Goal: Task Accomplishment & Management: Use online tool/utility

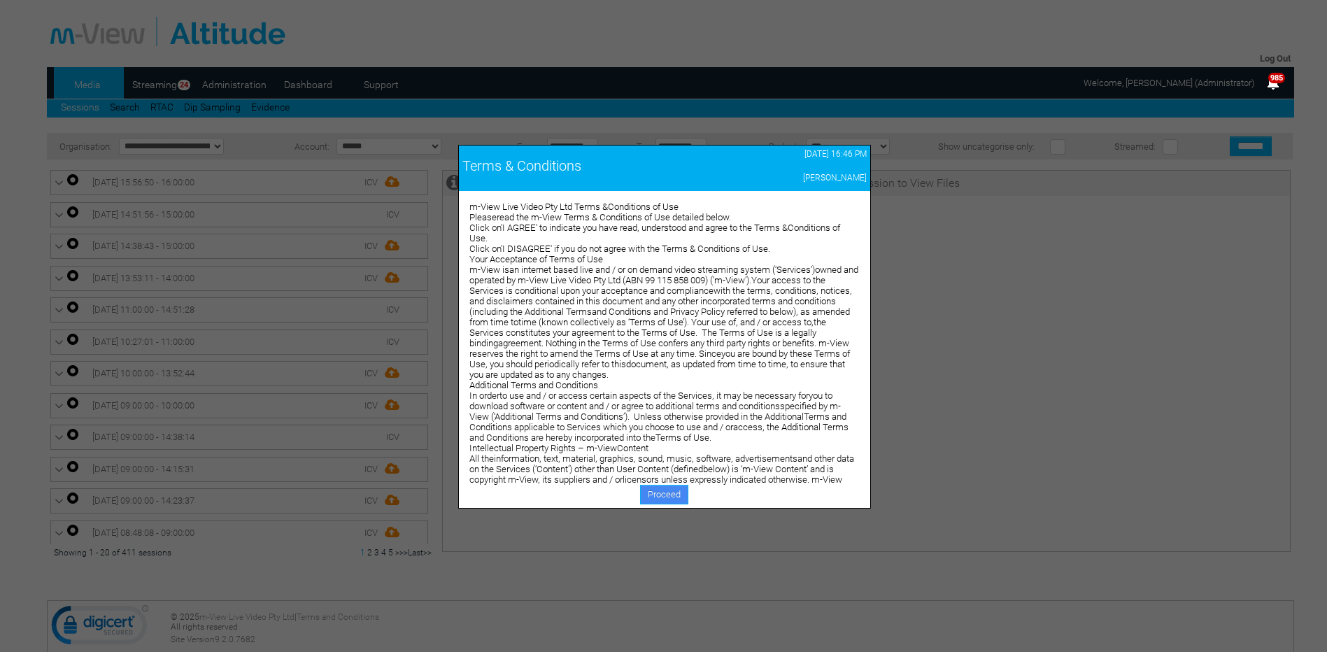
click at [667, 497] on link "Proceed" at bounding box center [664, 495] width 48 height 20
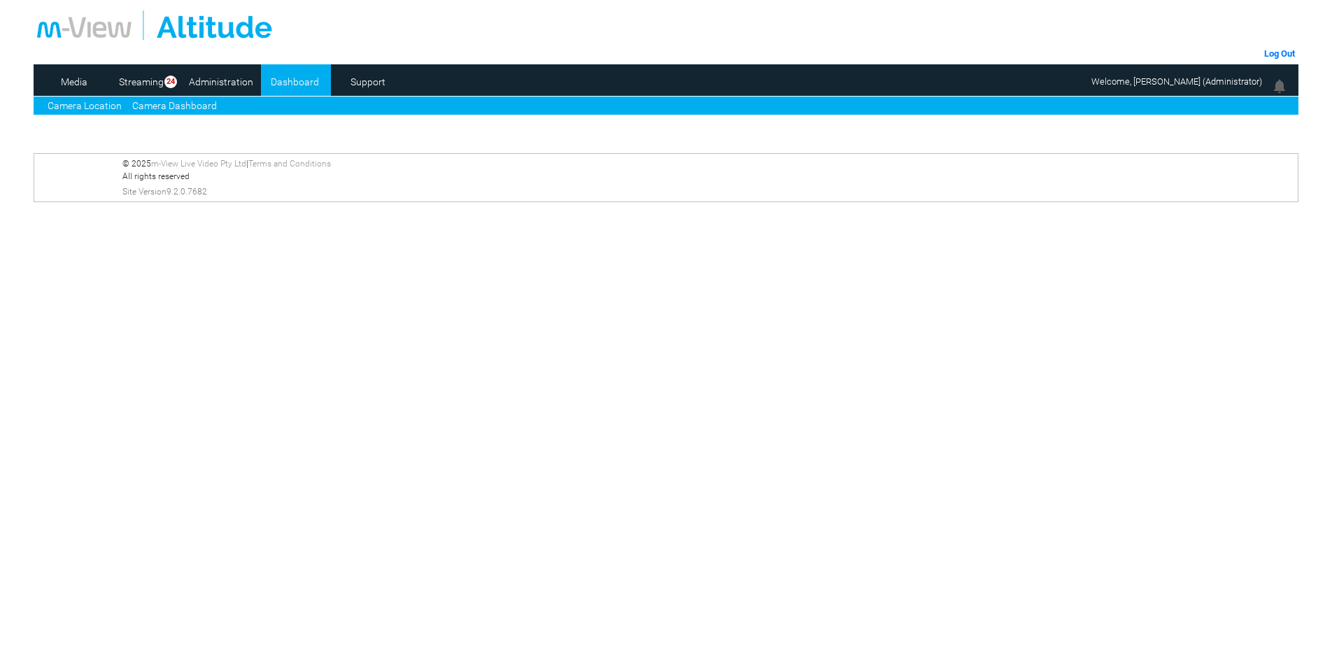
click at [169, 104] on link "Camera Dashboard" at bounding box center [174, 106] width 85 height 15
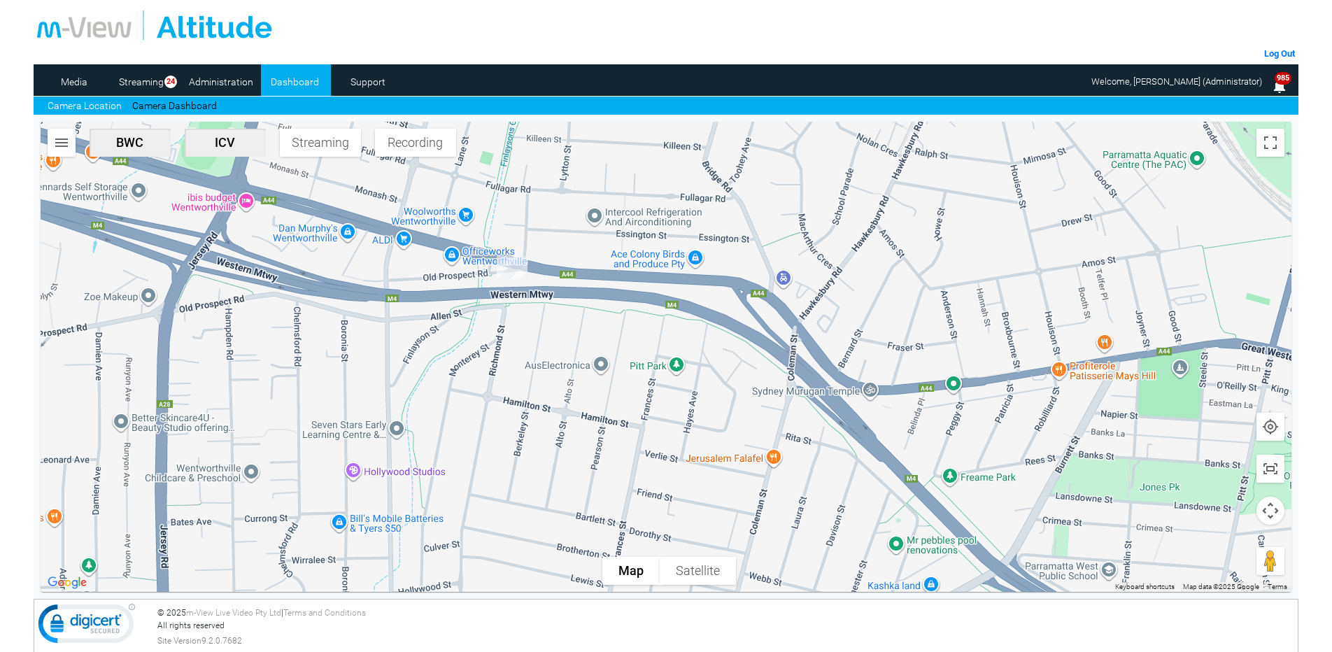
click at [92, 101] on link "Camera Location" at bounding box center [85, 106] width 74 height 15
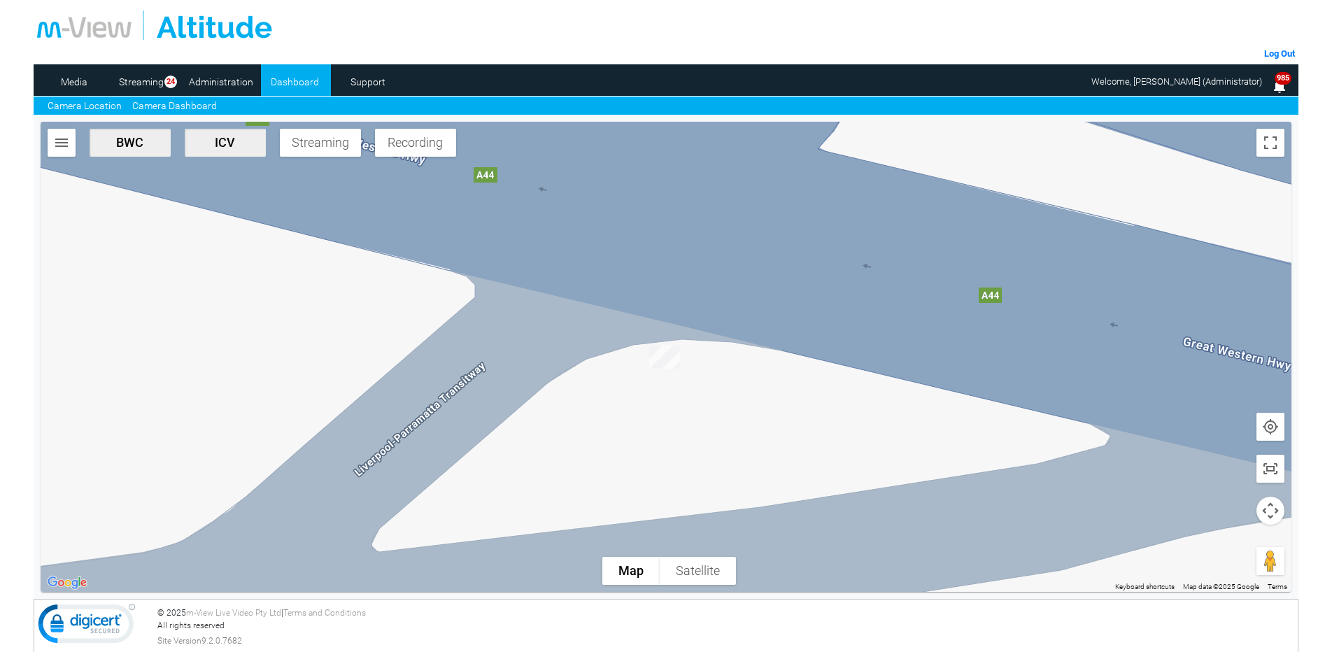
click at [197, 104] on link "Camera Dashboard" at bounding box center [174, 106] width 85 height 15
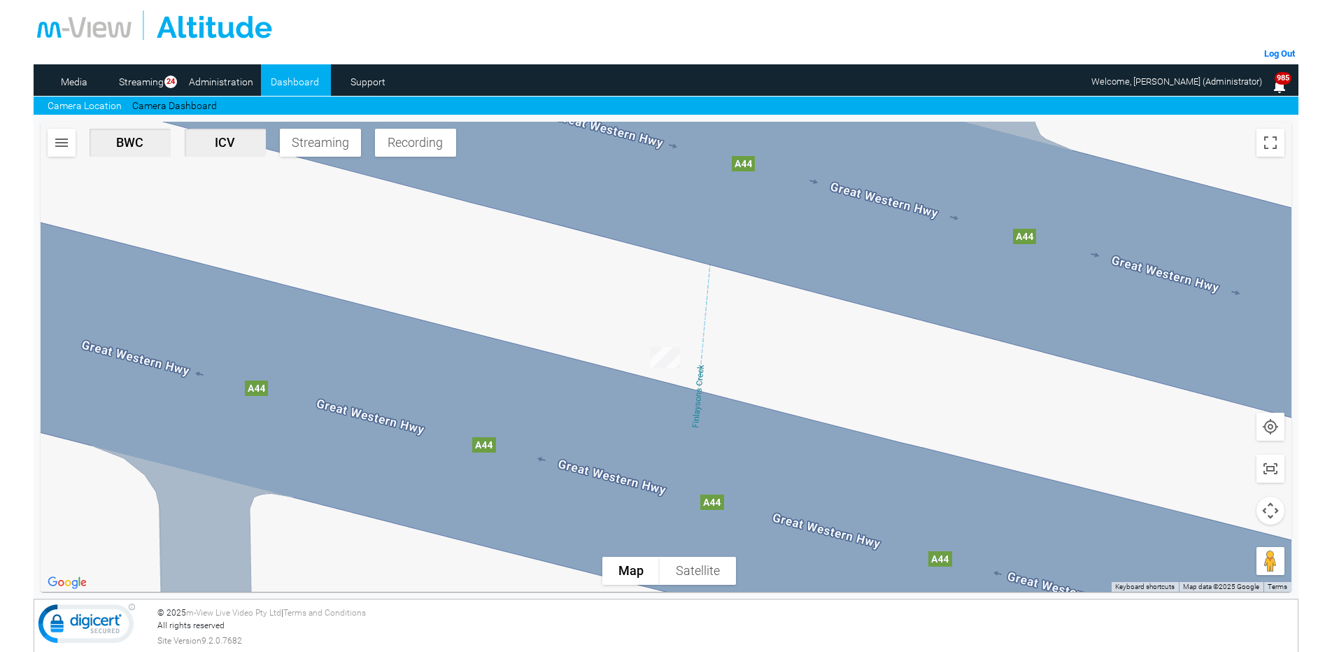
click at [56, 141] on img "button" at bounding box center [61, 142] width 17 height 17
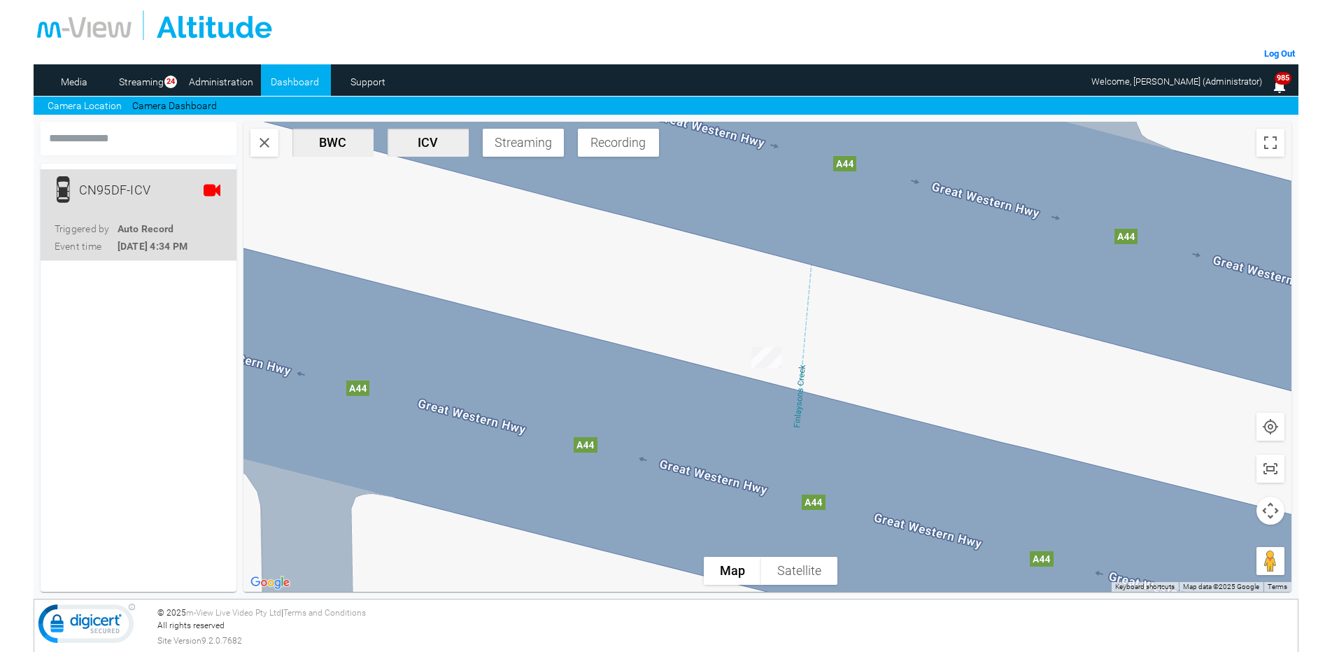
click at [108, 192] on div "CN95DF-ICV" at bounding box center [117, 190] width 77 height 28
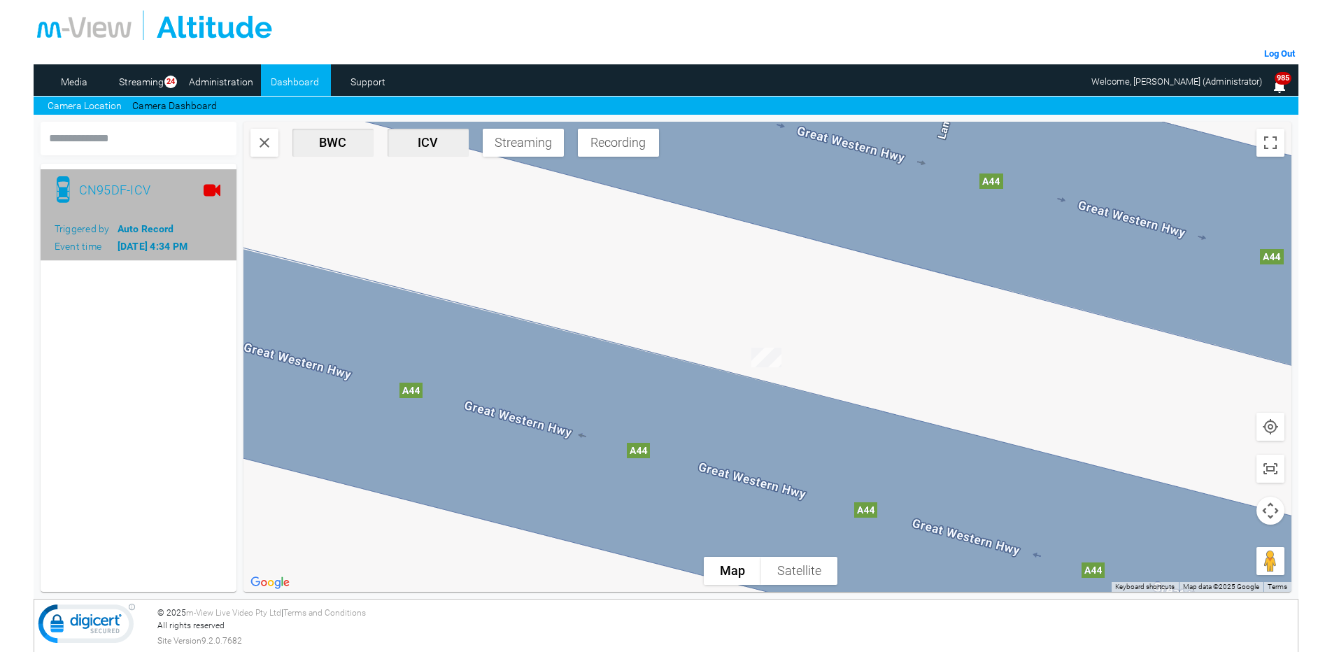
click at [208, 188] on use at bounding box center [212, 190] width 17 height 12
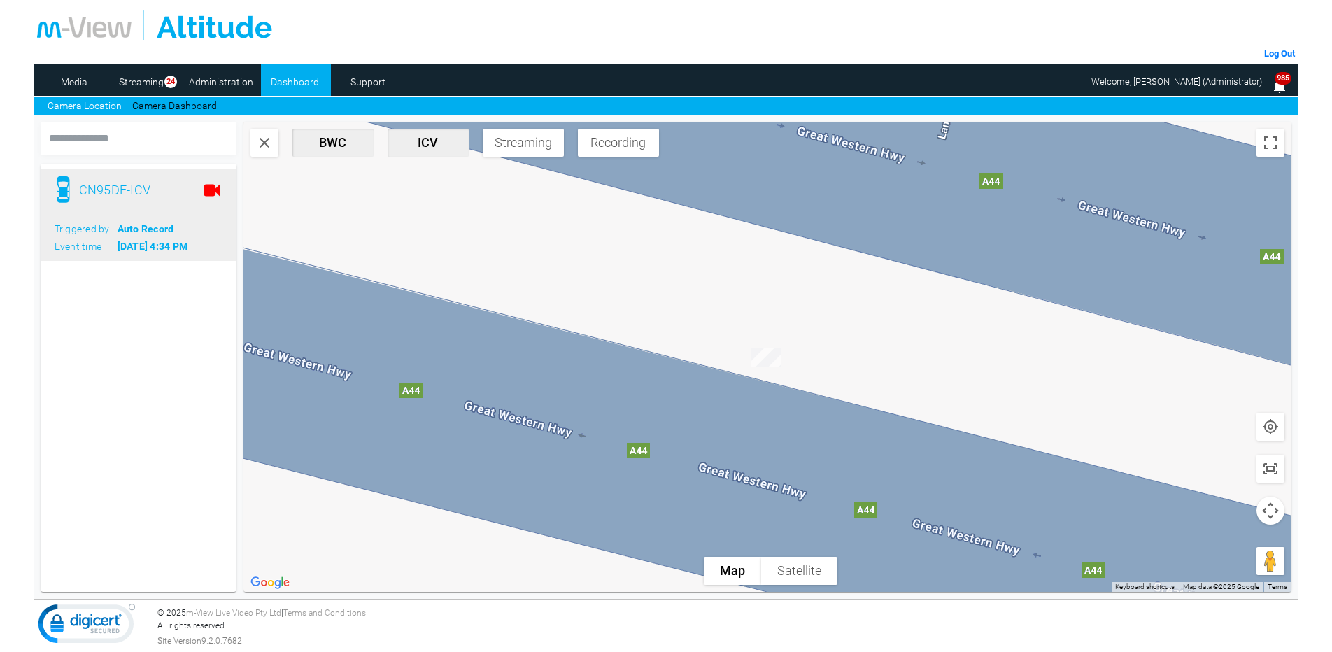
click at [523, 148] on span "Streaming" at bounding box center [523, 142] width 70 height 15
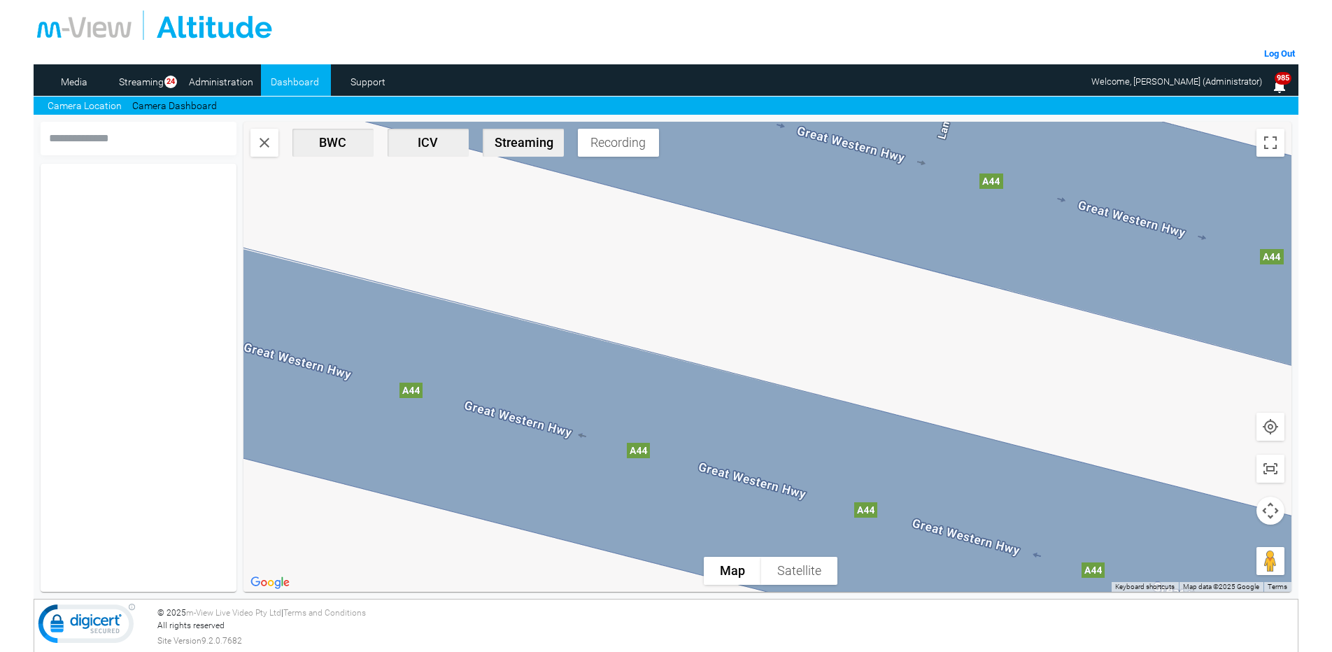
click at [80, 106] on link "Camera Location" at bounding box center [85, 106] width 74 height 15
click at [146, 108] on link "Camera Dashboard" at bounding box center [174, 106] width 85 height 15
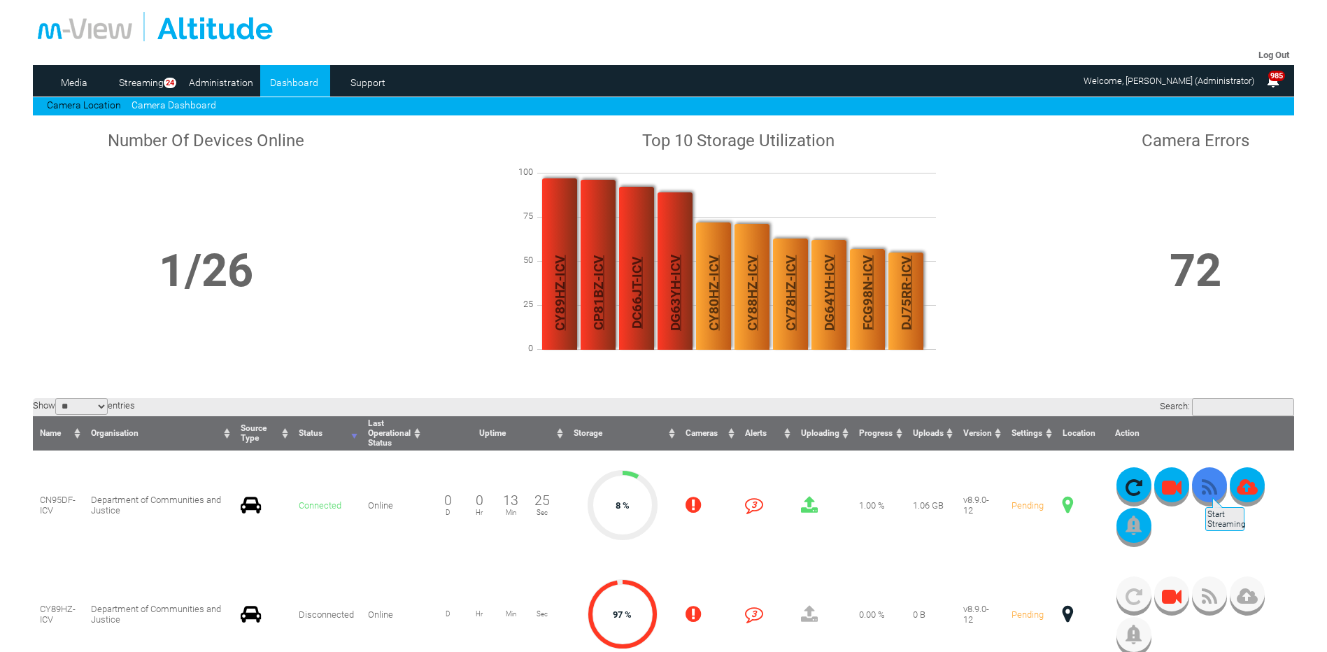
click at [1204, 490] on icon "button" at bounding box center [1209, 488] width 35 height 20
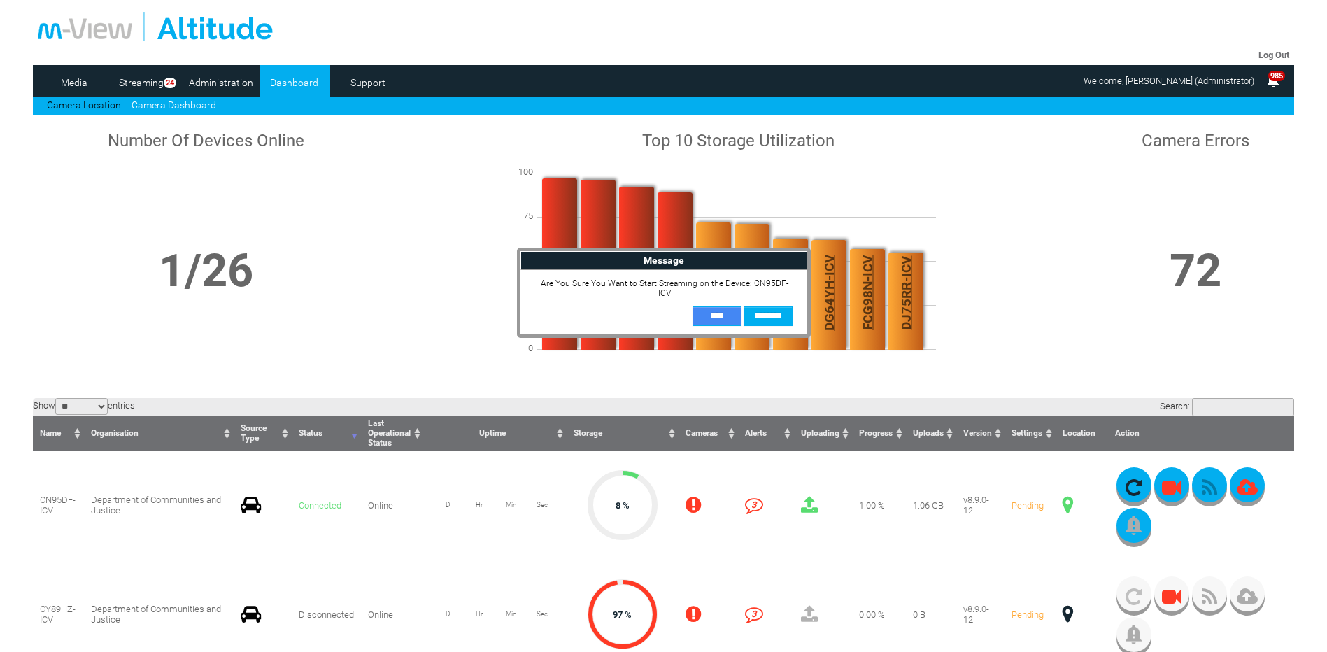
click at [714, 306] on input "**" at bounding box center [717, 316] width 49 height 20
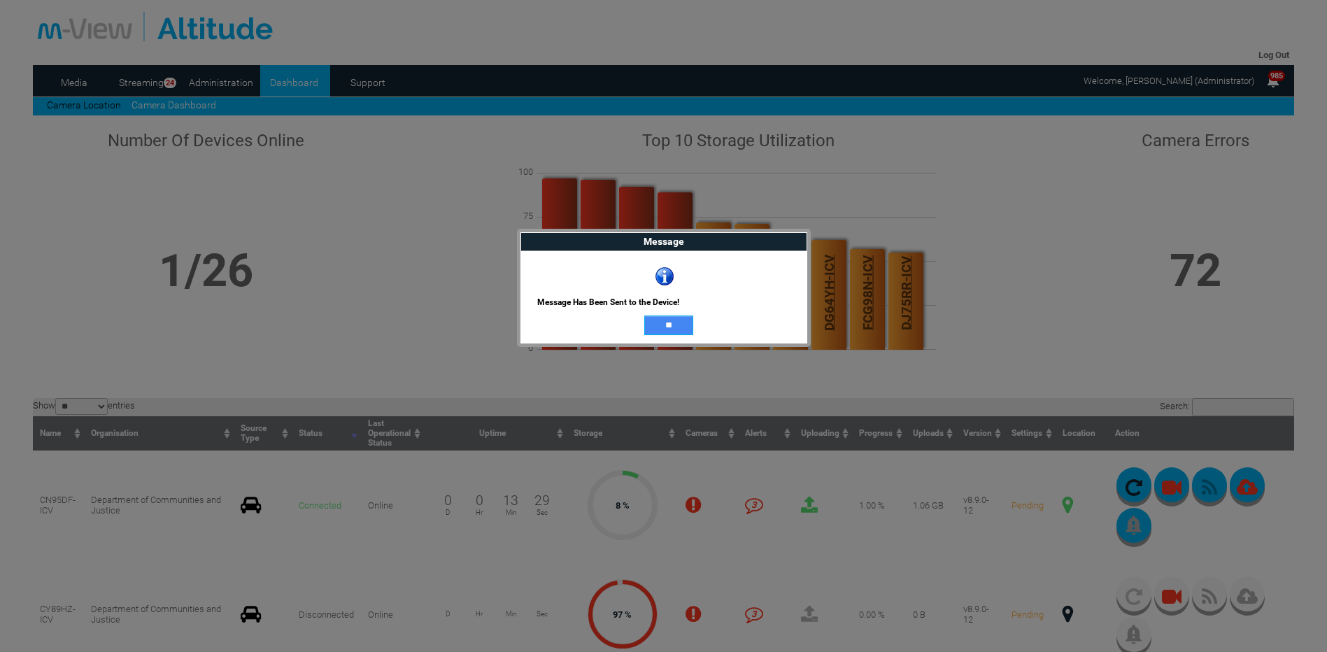
click at [662, 323] on input "**" at bounding box center [668, 326] width 49 height 20
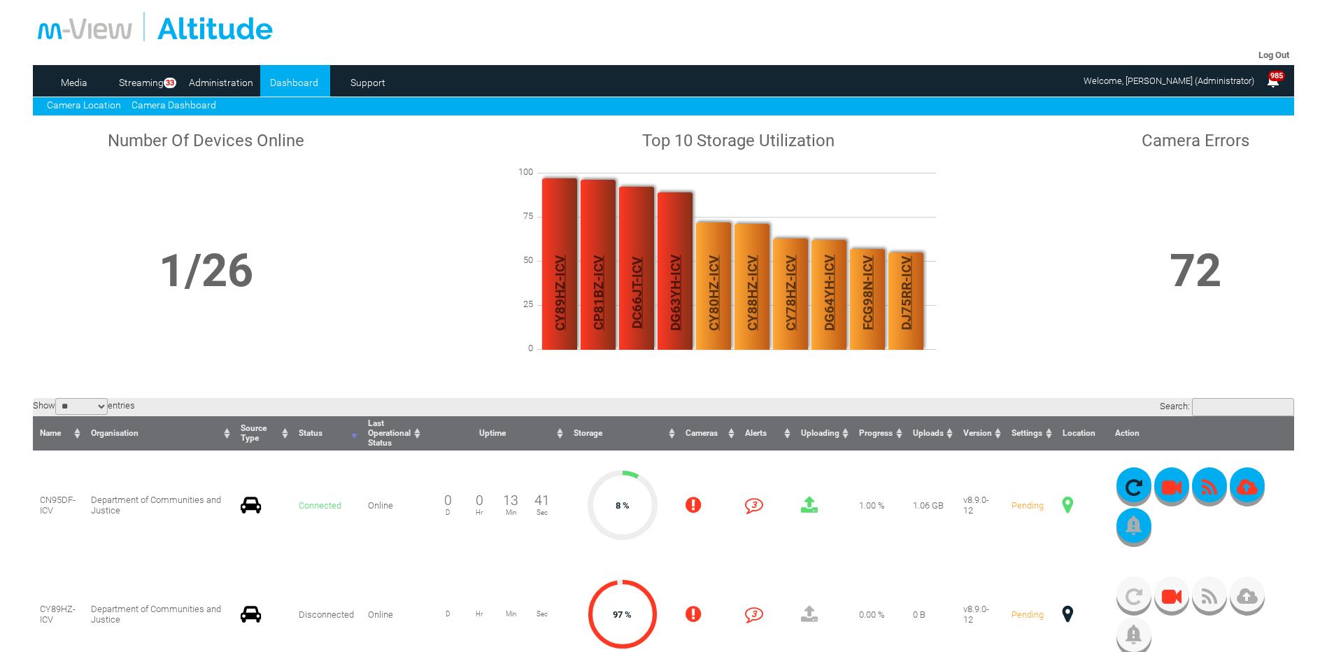
click at [89, 104] on link "Camera Location" at bounding box center [84, 104] width 74 height 11
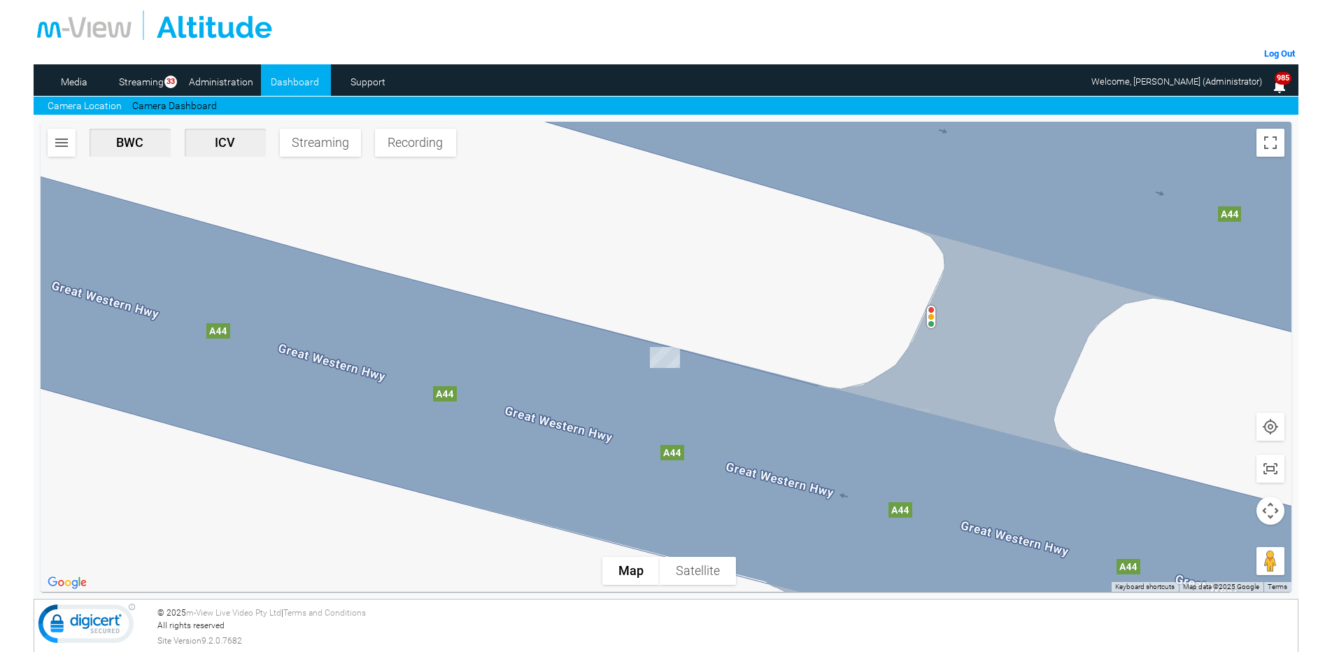
click at [64, 140] on img "button" at bounding box center [61, 142] width 17 height 17
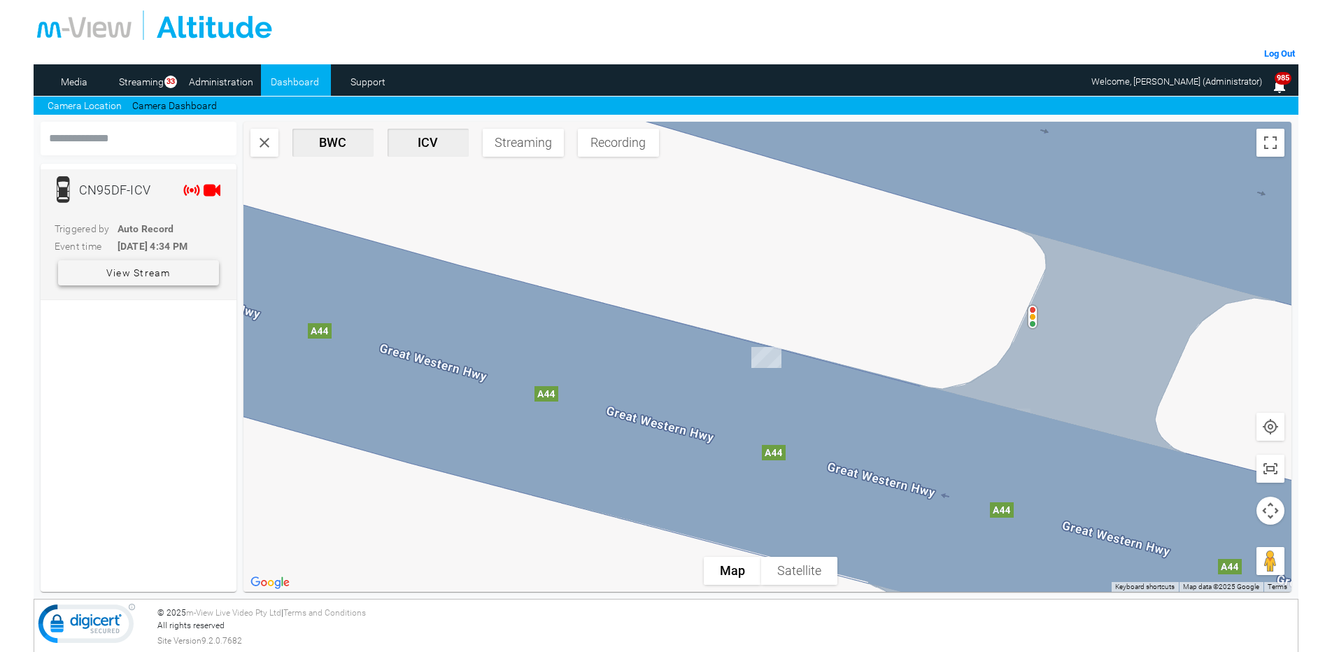
click at [136, 269] on span "View Stream" at bounding box center [138, 272] width 64 height 25
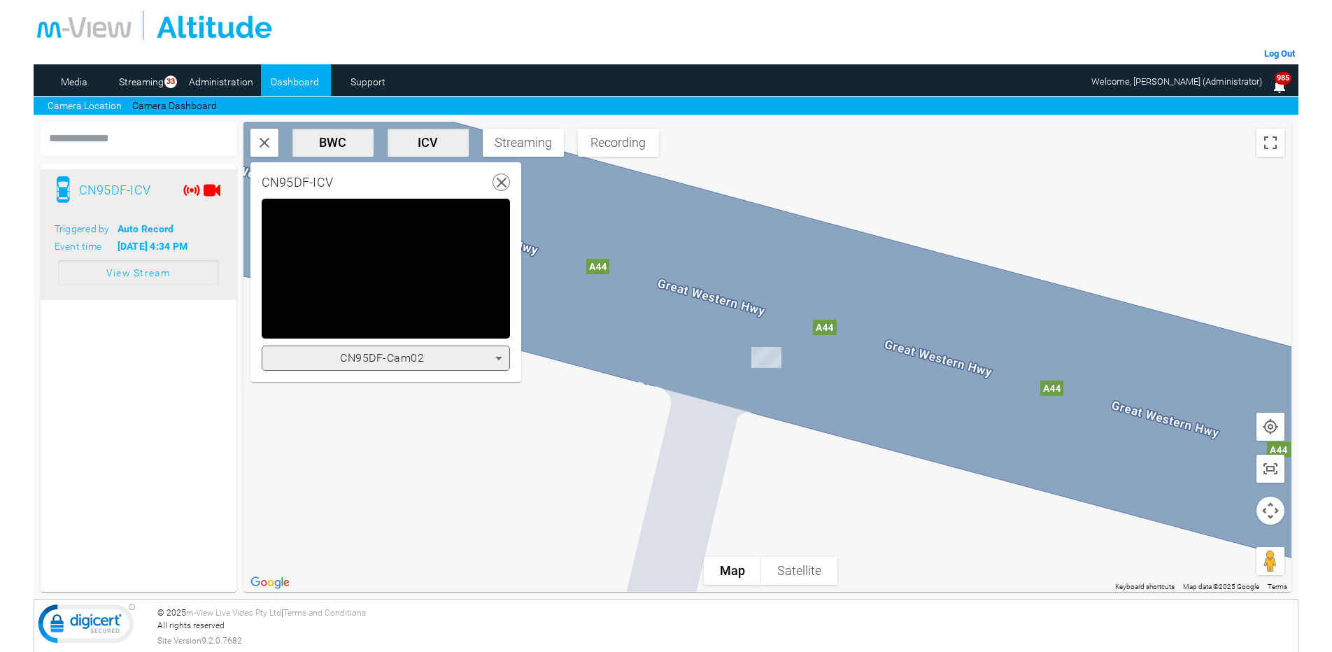
click at [497, 360] on icon at bounding box center [498, 358] width 17 height 17
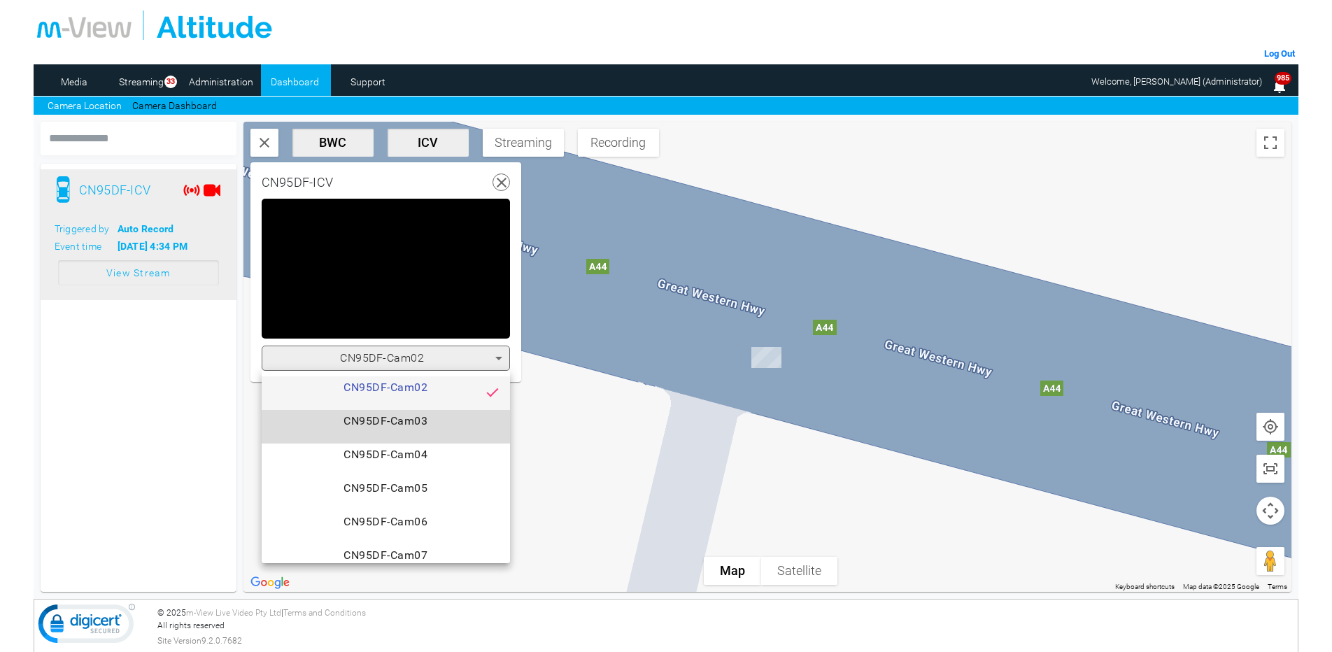
click at [400, 420] on span "CN95DF-Cam03" at bounding box center [386, 427] width 226 height 28
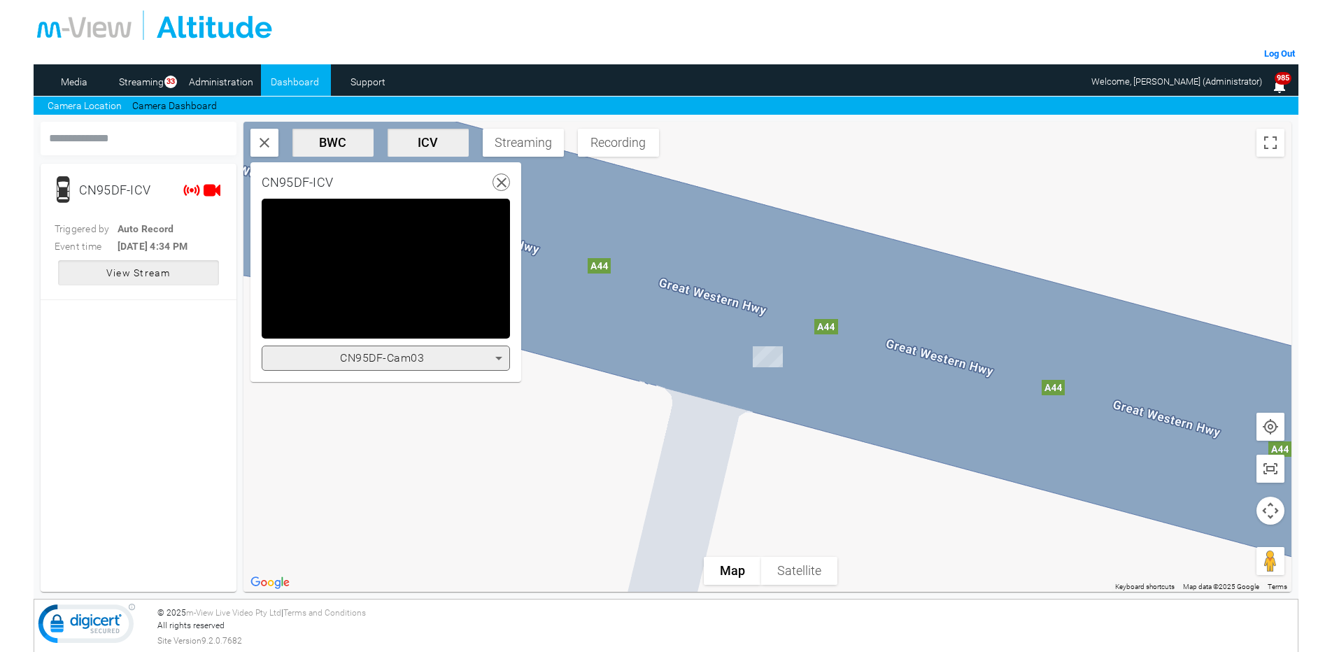
click at [493, 359] on icon at bounding box center [498, 358] width 17 height 17
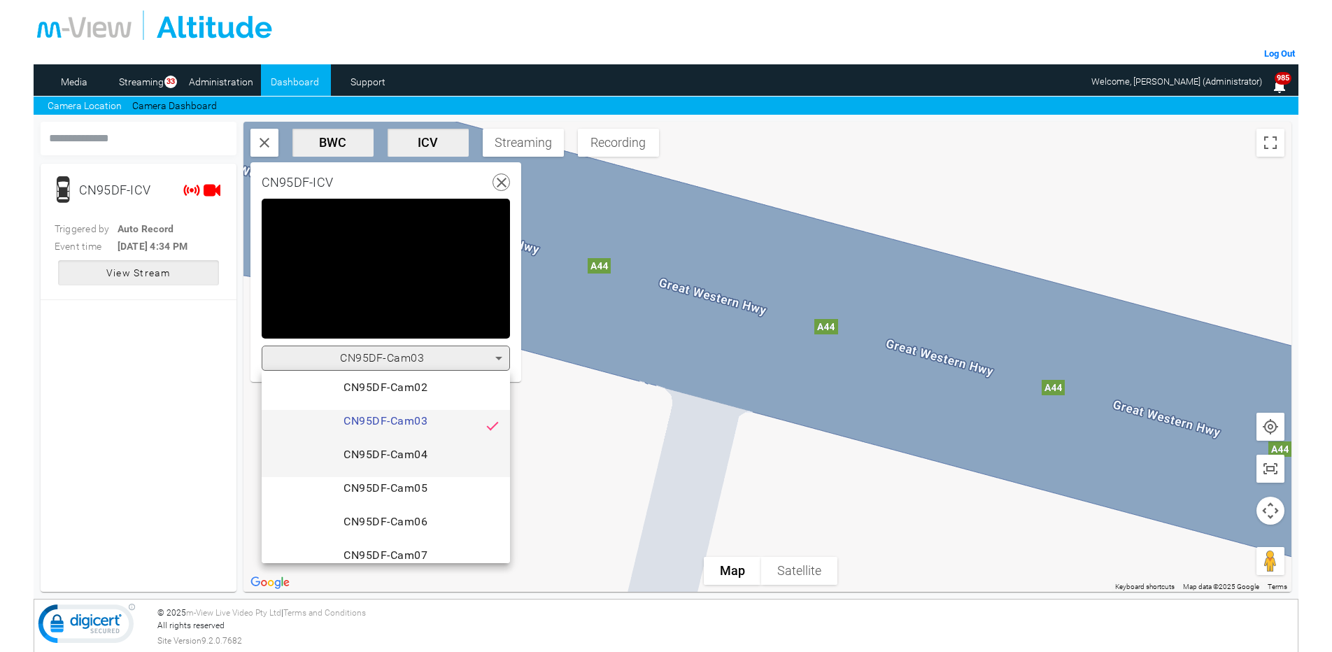
click at [384, 463] on span "CN95DF-Cam04" at bounding box center [386, 460] width 226 height 28
click at [502, 357] on icon at bounding box center [498, 358] width 17 height 17
click at [397, 478] on mat-option "CN95DF-Cam05" at bounding box center [386, 494] width 248 height 34
click at [501, 353] on icon at bounding box center [498, 358] width 17 height 17
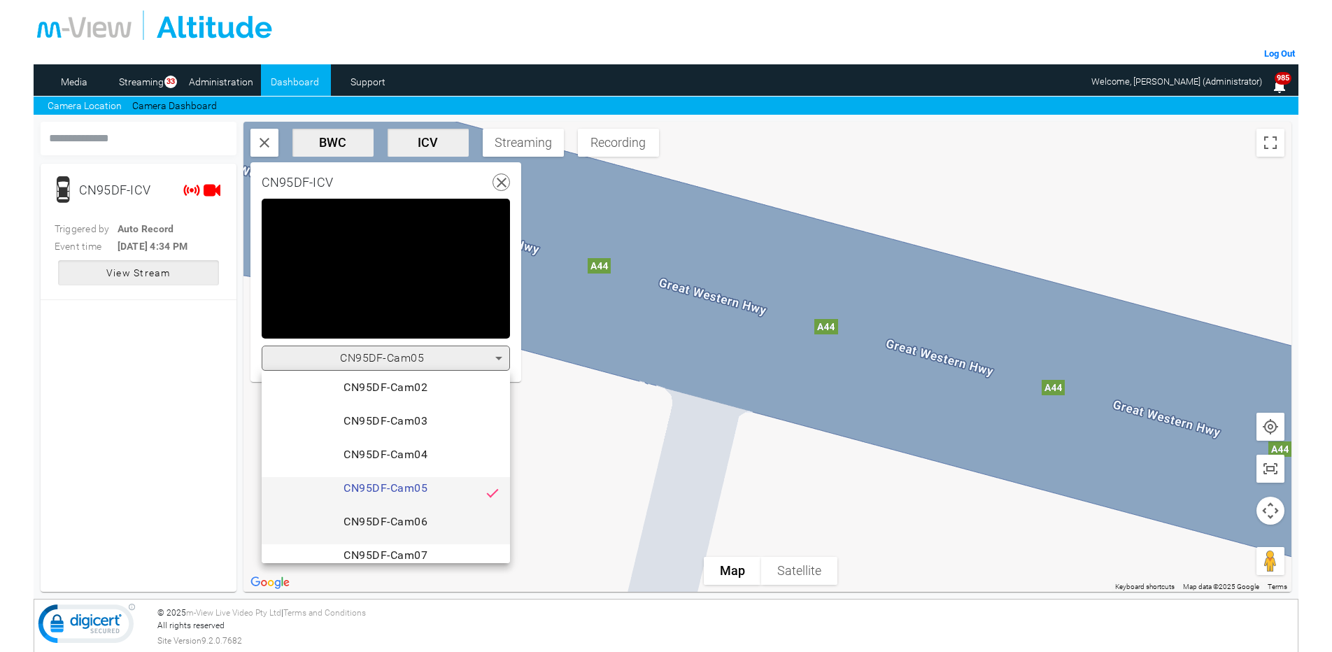
click at [399, 518] on span "CN95DF-Cam06" at bounding box center [386, 528] width 226 height 28
click at [498, 357] on icon at bounding box center [498, 358] width 7 height 3
click at [390, 458] on span "CN95DF-Cam04" at bounding box center [386, 460] width 226 height 28
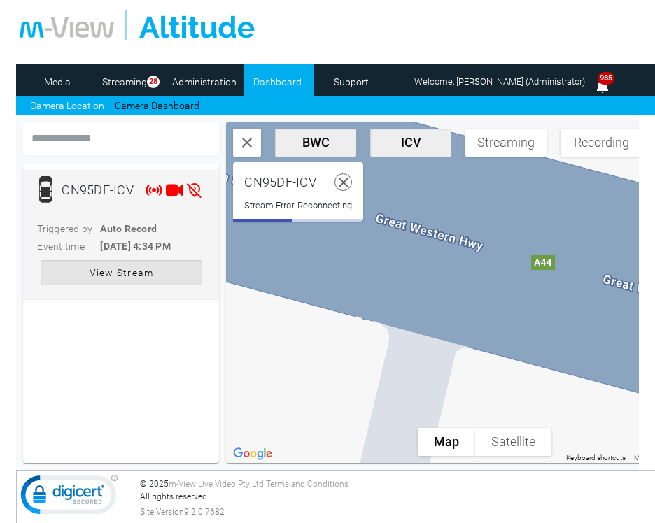
click at [108, 274] on span "View Stream" at bounding box center [122, 272] width 64 height 25
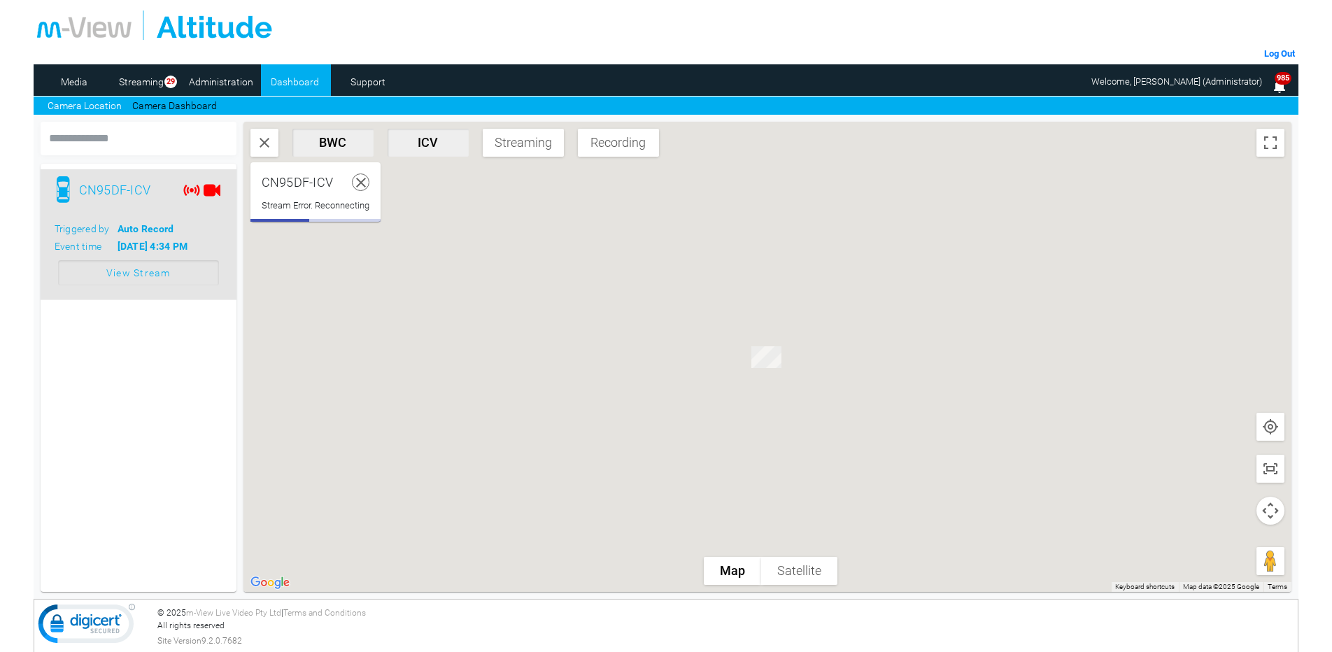
click at [157, 274] on span "View Stream" at bounding box center [138, 272] width 64 height 25
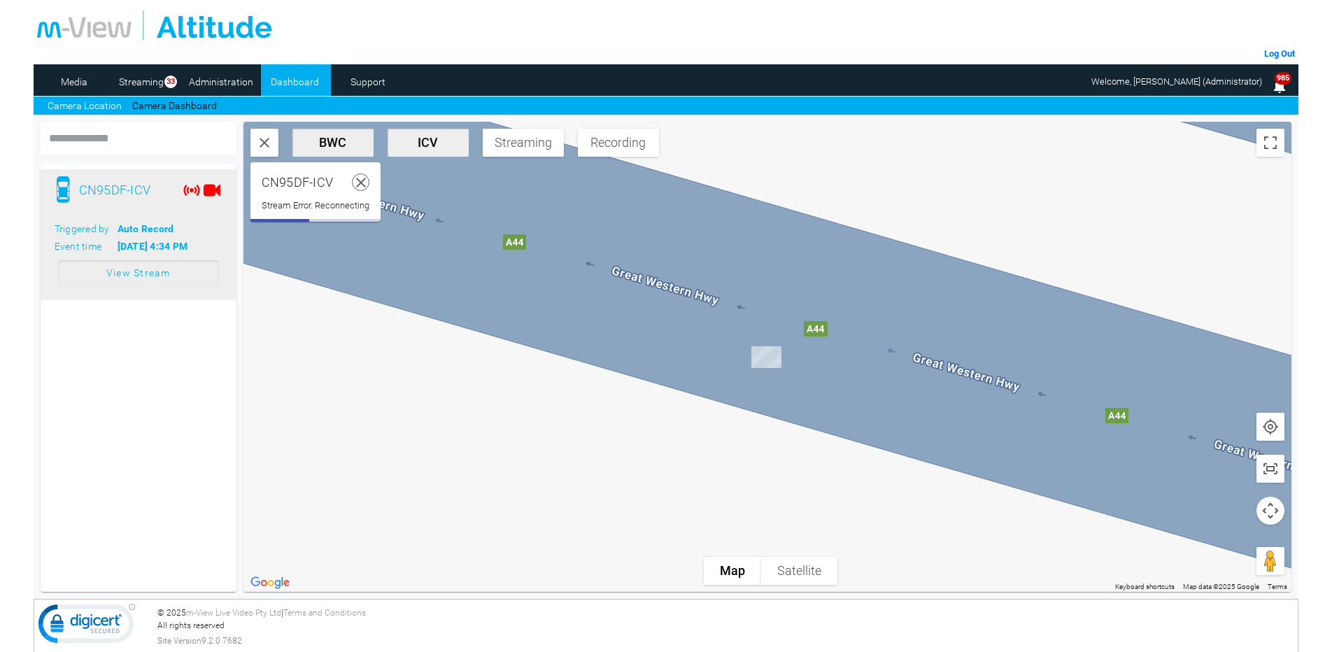
click at [445, 146] on span "ICV" at bounding box center [428, 142] width 70 height 15
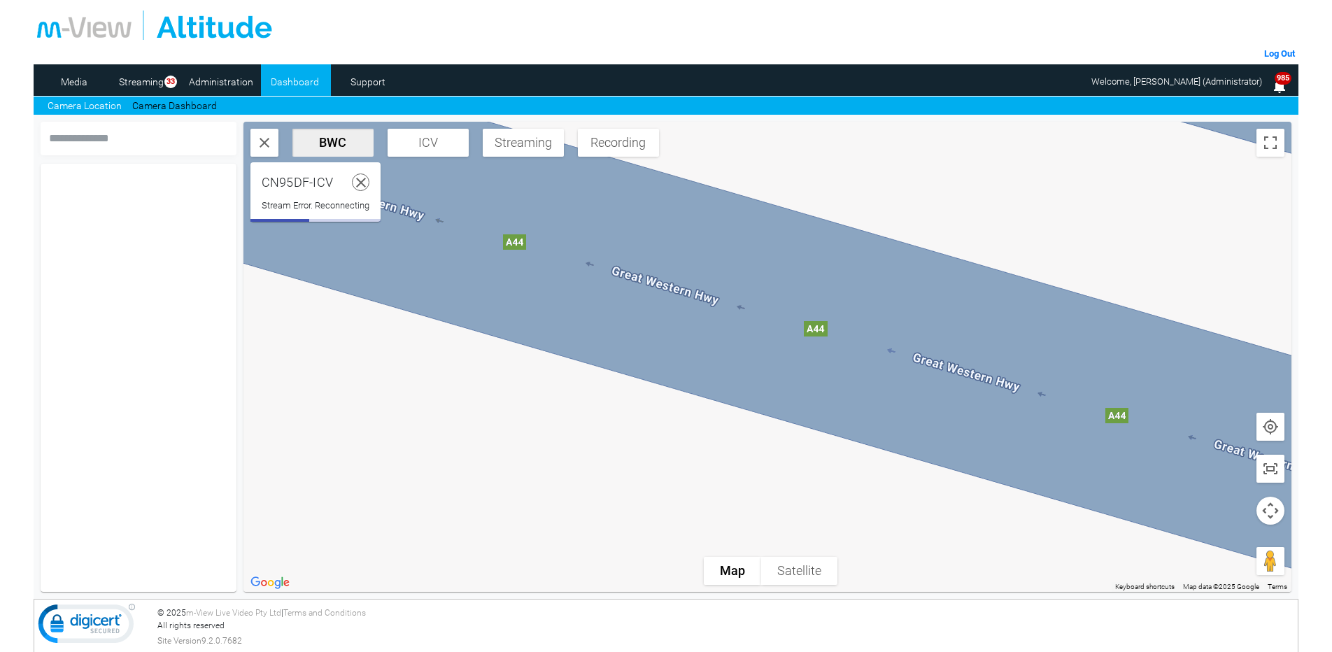
click at [301, 188] on div "CN95DF-ICV" at bounding box center [298, 182] width 72 height 18
click at [435, 143] on span "ICV" at bounding box center [428, 142] width 70 height 15
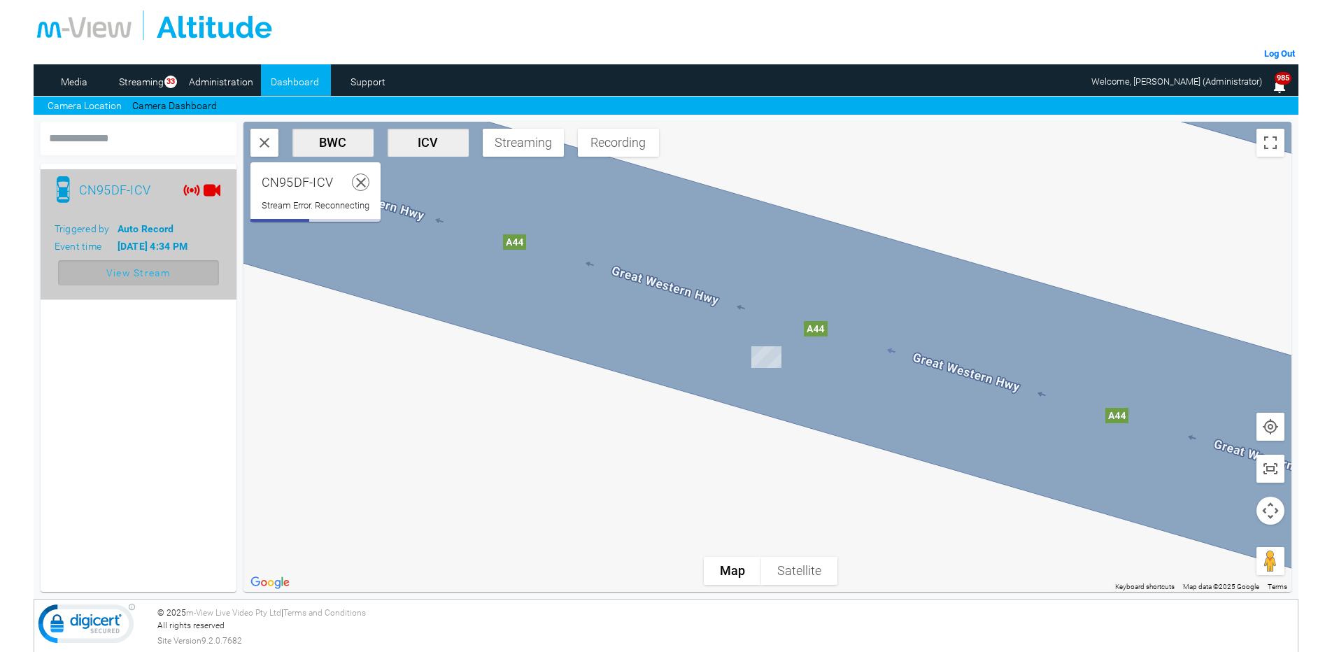
click at [148, 274] on span "View Stream" at bounding box center [138, 272] width 64 height 25
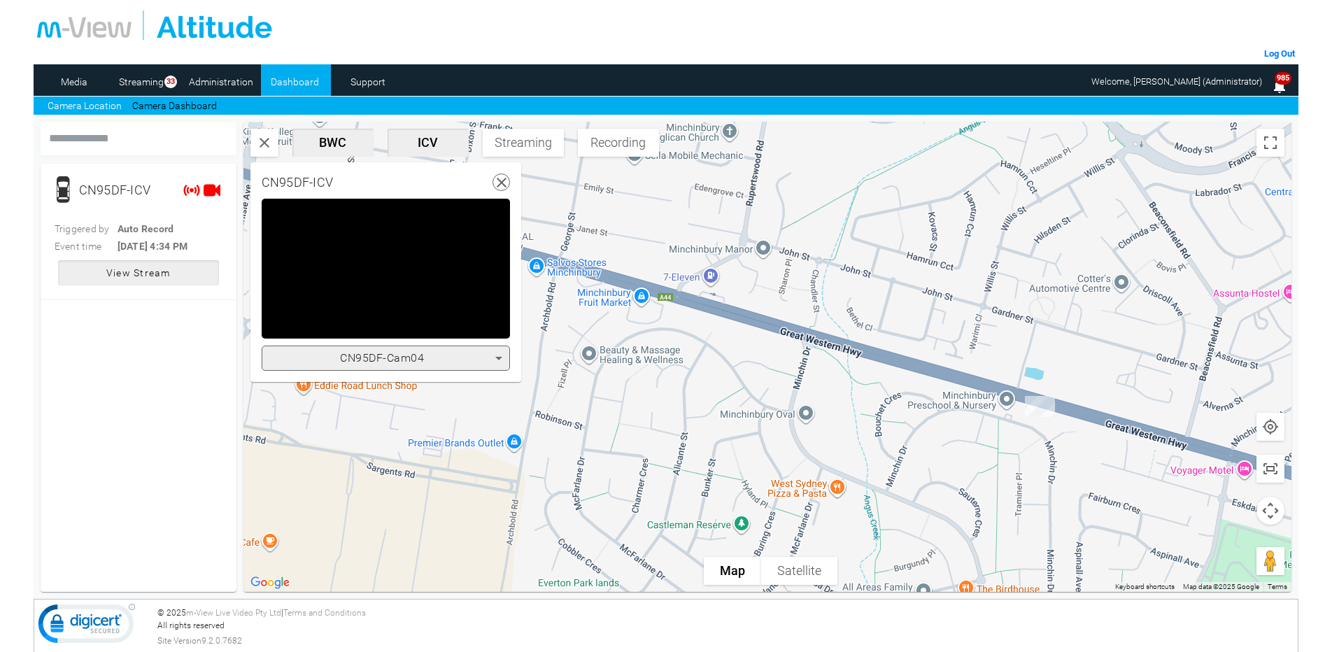
drag, startPoint x: 544, startPoint y: 428, endPoint x: 1053, endPoint y: 467, distance: 510.1
click at [1053, 467] on div at bounding box center [767, 357] width 1049 height 470
click at [645, 226] on div at bounding box center [767, 357] width 1049 height 470
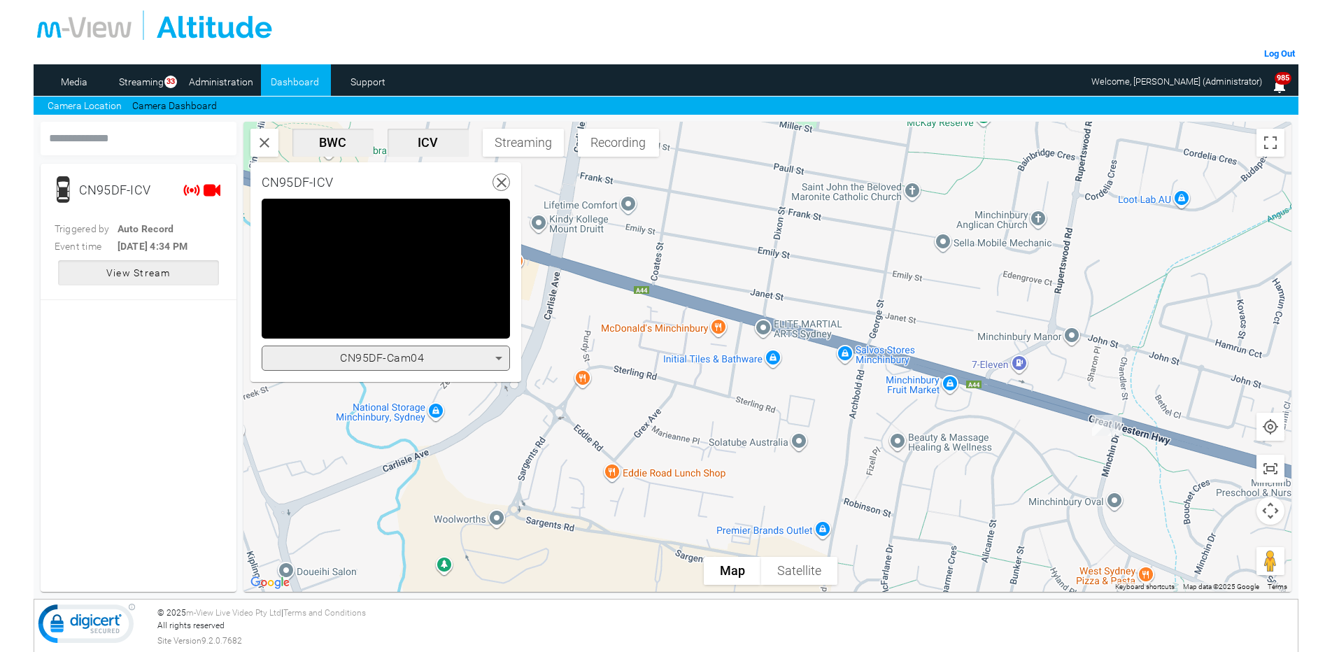
drag, startPoint x: 721, startPoint y: 374, endPoint x: 965, endPoint y: 452, distance: 256.2
click at [965, 452] on div at bounding box center [767, 357] width 1049 height 470
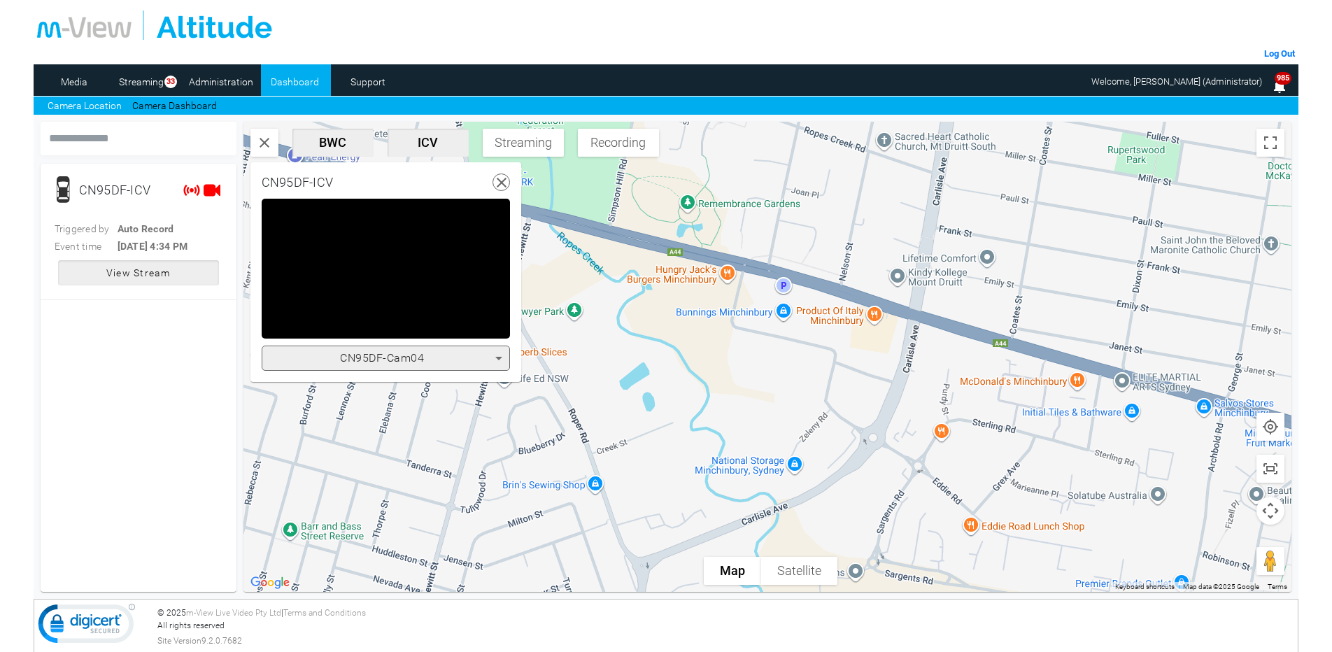
drag, startPoint x: 642, startPoint y: 331, endPoint x: 1003, endPoint y: 384, distance: 364.2
click at [1003, 384] on div at bounding box center [767, 357] width 1049 height 470
click at [569, 360] on div at bounding box center [767, 357] width 1049 height 470
click at [537, 292] on div at bounding box center [767, 357] width 1049 height 470
click at [555, 192] on div at bounding box center [767, 357] width 1049 height 470
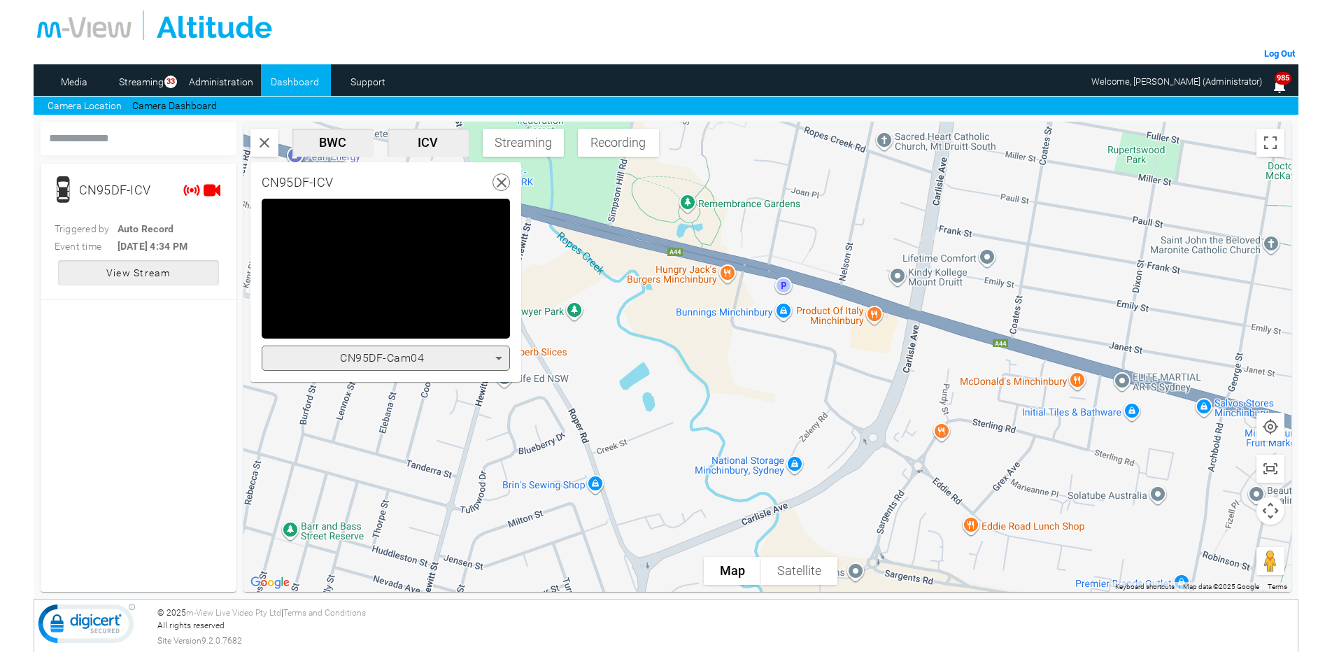
click at [207, 332] on mat-card "CN95DF-ICV Triggered by Auto Record Event time [DATE] 4:34 PM View Stream" at bounding box center [139, 378] width 196 height 428
